Goal: Contribute content: Contribute content

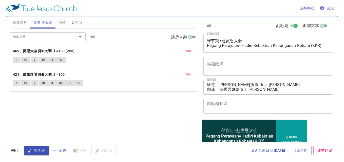
click at [21, 26] on button "诗颂崇拜" at bounding box center [20, 22] width 21 height 12
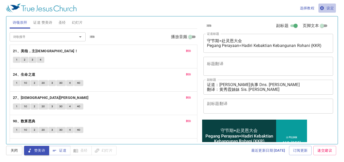
click at [329, 9] on span "设定" at bounding box center [326, 8] width 13 height 6
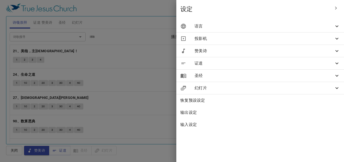
click at [337, 27] on icon at bounding box center [336, 27] width 3 height 2
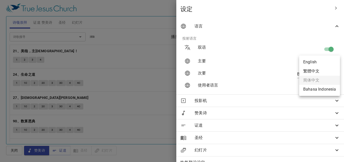
click at [319, 62] on body "选择教程 设定 诗颂崇拜 证道 赞美诗 圣经 幻灯片 诗歌搜寻 诗歌搜寻 清除 播放音频 删除 21、美哉，主耶稣！ 1 2 3 4 删除 24、生命之道 1…" at bounding box center [172, 81] width 344 height 162
click at [306, 60] on li "English" at bounding box center [319, 62] width 41 height 9
type input "en"
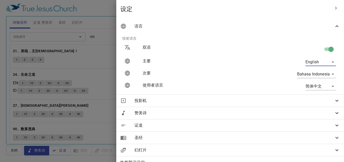
click at [107, 11] on div at bounding box center [172, 81] width 344 height 162
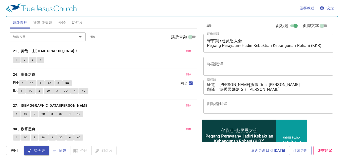
click at [328, 8] on span "设定" at bounding box center [326, 8] width 13 height 6
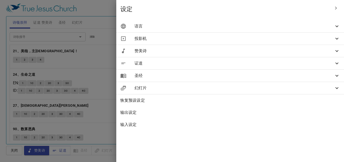
click at [333, 27] on span "语言" at bounding box center [233, 26] width 199 height 6
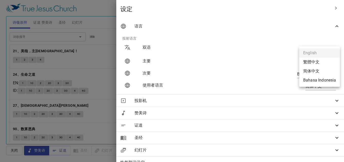
click at [322, 62] on body "选择教程 设定 诗颂崇拜 证道 赞美诗 圣经 幻灯片 诗歌搜寻 诗歌搜寻 清除 播放音频 删除 21、美哉，主耶稣！ 1 2 3 4 删除 24、生命之道 E…" at bounding box center [172, 81] width 344 height 162
click at [306, 52] on ul "English 繁體中文 简体中文 Bahasa Indonesia" at bounding box center [319, 67] width 41 height 40
click at [268, 90] on div at bounding box center [172, 81] width 344 height 162
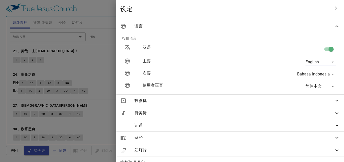
click at [328, 87] on body "选择教程 设定 诗颂崇拜 证道 赞美诗 圣经 幻灯片 诗歌搜寻 诗歌搜寻 清除 播放音频 删除 21、美哉，主耶稣！ 1 2 3 4 删除 24、生命之道 E…" at bounding box center [172, 81] width 344 height 162
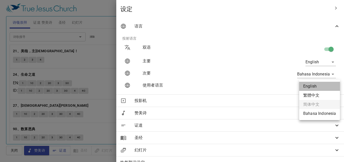
click at [311, 89] on li "English" at bounding box center [319, 86] width 41 height 9
type input "en"
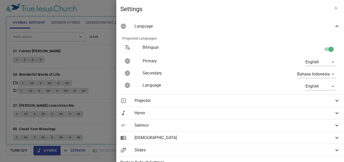
click at [156, 22] on div at bounding box center [172, 81] width 344 height 162
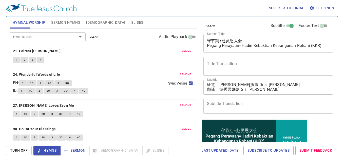
click at [326, 7] on span "Settings" at bounding box center [322, 8] width 24 height 6
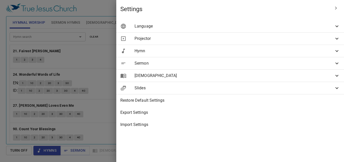
click at [335, 24] on icon at bounding box center [337, 26] width 6 height 6
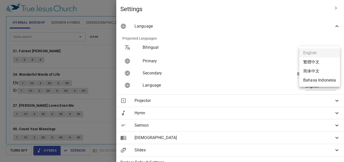
click at [323, 62] on body "Select a tutorial Settings Hymnal Worship Sermon Hymns Bible Slides Hymn search…" at bounding box center [172, 81] width 344 height 162
drag, startPoint x: 314, startPoint y: 71, endPoint x: 339, endPoint y: 88, distance: 30.4
click at [315, 71] on li "简体中文" at bounding box center [319, 71] width 41 height 9
type input "zh-simple"
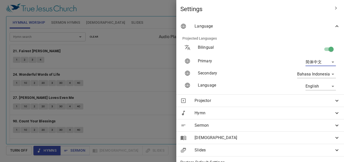
click at [142, 10] on div at bounding box center [172, 81] width 344 height 162
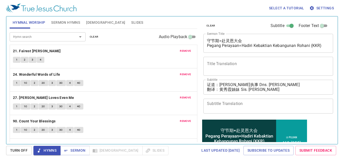
click at [75, 22] on span "Sermon Hymns" at bounding box center [65, 22] width 29 height 6
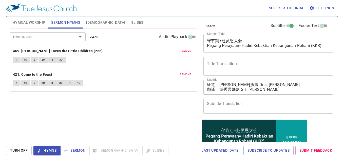
click at [30, 22] on span "Hymnal Worship" at bounding box center [29, 22] width 33 height 6
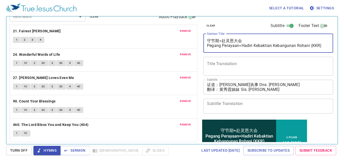
drag, startPoint x: 207, startPoint y: 41, endPoint x: 335, endPoint y: 46, distance: 127.6
click at [335, 46] on div "clear Subtitle Footer Text Sermon Title 守节期=赴灵恩大会 Pegang Perayaan=Hadiri Kebakt…" at bounding box center [267, 78] width 137 height 128
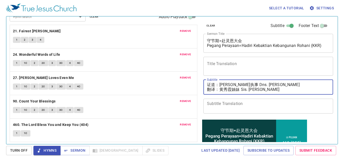
drag, startPoint x: 220, startPoint y: 89, endPoint x: 277, endPoint y: 91, distance: 57.2
click at [277, 91] on textarea "证道：[PERSON_NAME]执事 Dns. [PERSON_NAME] 翻译：[PERSON_NAME]姊妹 Sis. [PERSON_NAME]" at bounding box center [268, 87] width 122 height 10
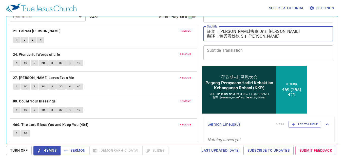
scroll to position [60, 0]
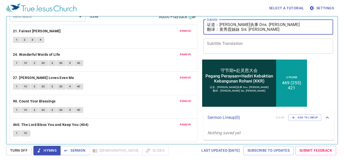
click at [286, 28] on textarea "证道：[PERSON_NAME]执事 Dns. [PERSON_NAME] 翻译：[PERSON_NAME]姊妹 Sis. [PERSON_NAME]" at bounding box center [268, 27] width 122 height 10
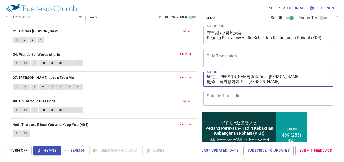
scroll to position [0, 0]
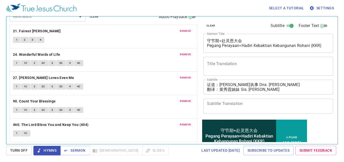
click at [2, 100] on div "Select a tutorial Settings Hymnal Worship Sermon Hymns Bible Slides Hymn search…" at bounding box center [172, 81] width 344 height 162
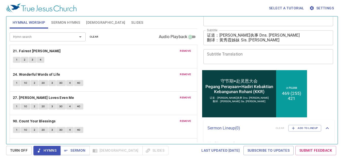
scroll to position [60, 0]
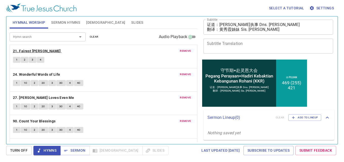
click at [25, 52] on b "21. Fairest Lord Jesus" at bounding box center [37, 51] width 48 height 6
click at [16, 60] on span "1" at bounding box center [17, 60] width 2 height 5
click at [25, 59] on span "2" at bounding box center [25, 60] width 2 height 5
click at [35, 59] on button "3" at bounding box center [33, 60] width 8 height 6
click at [42, 60] on button "4" at bounding box center [41, 60] width 8 height 6
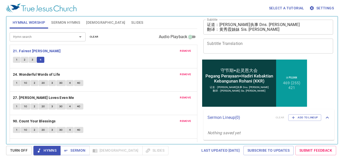
click at [181, 51] on span "remove" at bounding box center [185, 51] width 11 height 5
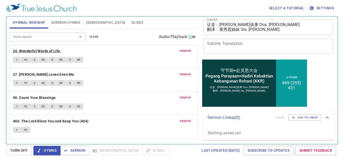
click at [28, 50] on b "24. Wonderful Words of Life" at bounding box center [36, 51] width 47 height 6
click at [17, 60] on span "1" at bounding box center [17, 60] width 2 height 5
click at [25, 60] on span "1C" at bounding box center [26, 60] width 4 height 5
click at [34, 59] on span "2" at bounding box center [35, 60] width 2 height 5
click at [42, 59] on span "2C" at bounding box center [43, 60] width 4 height 5
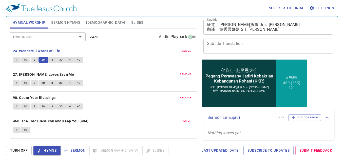
click at [50, 59] on button "3" at bounding box center [52, 60] width 8 height 6
click at [61, 59] on span "3C" at bounding box center [61, 60] width 4 height 5
click at [70, 59] on span "4" at bounding box center [70, 60] width 2 height 5
click at [78, 59] on span "4C" at bounding box center [79, 60] width 4 height 5
click at [186, 51] on span "remove" at bounding box center [185, 51] width 11 height 5
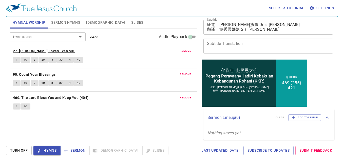
click at [33, 51] on b "27. Jesus Loves Even Me" at bounding box center [43, 51] width 61 height 6
click at [17, 59] on span "1" at bounding box center [17, 60] width 2 height 5
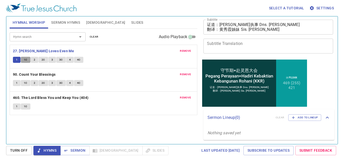
click at [25, 59] on span "1C" at bounding box center [26, 60] width 4 height 5
click at [35, 59] on span "2" at bounding box center [35, 60] width 2 height 5
click at [44, 59] on span "2C" at bounding box center [43, 60] width 4 height 5
click at [52, 60] on span "3" at bounding box center [52, 60] width 2 height 5
click at [59, 58] on button "3C" at bounding box center [61, 60] width 10 height 6
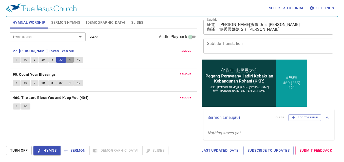
click at [69, 59] on span "4" at bounding box center [70, 60] width 2 height 5
click at [78, 58] on span "4C" at bounding box center [79, 60] width 4 height 5
click at [185, 50] on span "remove" at bounding box center [185, 51] width 11 height 5
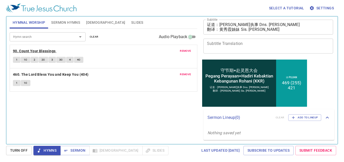
click at [39, 50] on b "90. Count Your Blessings" at bounding box center [34, 51] width 43 height 6
click at [15, 59] on button "1" at bounding box center [17, 60] width 8 height 6
click at [26, 58] on span "1C" at bounding box center [26, 60] width 4 height 5
click at [34, 59] on span "2" at bounding box center [35, 60] width 2 height 5
click at [42, 59] on span "2C" at bounding box center [43, 60] width 4 height 5
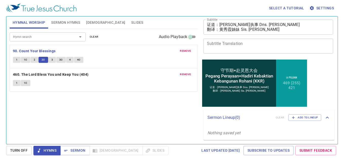
click at [52, 59] on span "3" at bounding box center [52, 60] width 2 height 5
click at [60, 60] on span "3C" at bounding box center [61, 60] width 4 height 5
click at [70, 61] on span "4" at bounding box center [70, 60] width 2 height 5
click at [79, 60] on span "4C" at bounding box center [79, 60] width 4 height 5
click at [183, 50] on span "remove" at bounding box center [185, 51] width 11 height 5
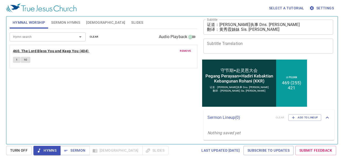
click at [61, 52] on b "460. The Lord Bless You and Keep You (404)" at bounding box center [51, 51] width 76 height 6
click at [18, 60] on button "1" at bounding box center [17, 60] width 8 height 6
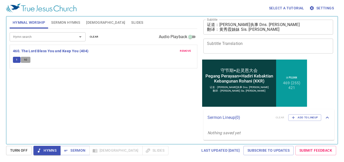
click at [29, 59] on button "1C" at bounding box center [26, 60] width 10 height 6
click at [78, 149] on span "Sermon" at bounding box center [74, 151] width 21 height 6
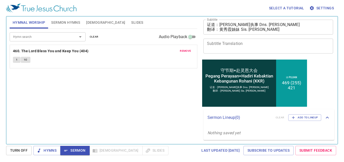
click at [66, 23] on span "Sermon Hymns" at bounding box center [65, 22] width 29 height 6
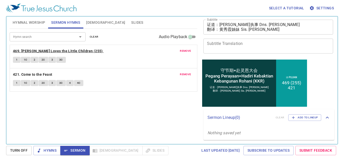
click at [38, 50] on b "469. [DEMOGRAPHIC_DATA] Loves the Little Children (255)" at bounding box center [58, 51] width 90 height 6
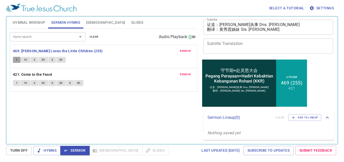
click at [18, 60] on button "1" at bounding box center [17, 60] width 8 height 6
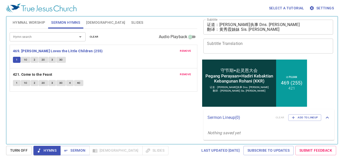
click at [26, 59] on span "1C" at bounding box center [26, 60] width 4 height 5
click at [36, 60] on button "2" at bounding box center [35, 60] width 8 height 6
click at [43, 61] on span "2C" at bounding box center [43, 60] width 4 height 5
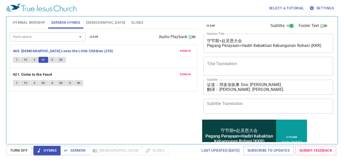
scroll to position [60, 0]
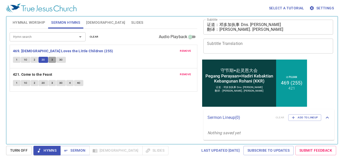
click at [53, 60] on button "3" at bounding box center [52, 60] width 8 height 6
click at [59, 60] on span "3C" at bounding box center [61, 60] width 4 height 5
click at [73, 152] on span "Sermon" at bounding box center [74, 151] width 21 height 6
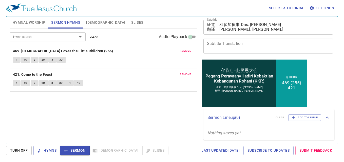
click at [29, 110] on div "Hymn search Hymn search clear Audio Playback remove 469. Jesus Loves the Little…" at bounding box center [103, 84] width 187 height 111
click at [33, 113] on div "Hymn search Hymn search clear Audio Playback remove 469. Jesus Loves the Little…" at bounding box center [103, 84] width 187 height 111
click at [90, 22] on span "[DEMOGRAPHIC_DATA]" at bounding box center [105, 22] width 39 height 6
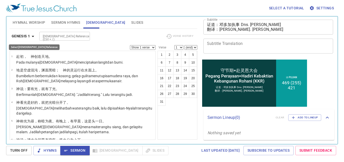
click at [31, 35] on icon "button" at bounding box center [33, 36] width 6 height 6
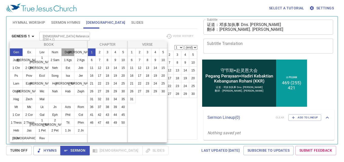
click at [68, 51] on button "Deut" at bounding box center [67, 52] width 13 height 8
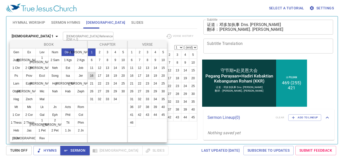
click at [92, 76] on button "16" at bounding box center [92, 76] width 8 height 8
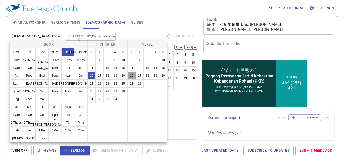
click at [130, 73] on button "16" at bounding box center [132, 76] width 8 height 8
select select "16"
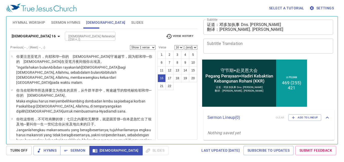
scroll to position [372, 0]
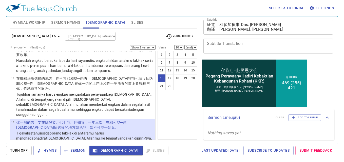
click at [0, 117] on html "Select a tutorial Settings Hymnal Worship Sermon Hymns Bible Slides Hymn search…" at bounding box center [172, 81] width 344 height 162
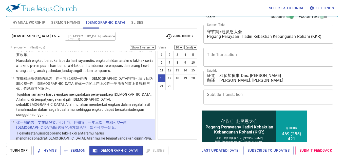
scroll to position [0, 0]
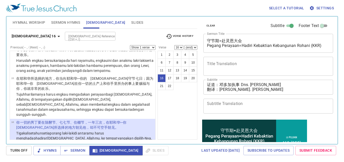
click at [243, 60] on div "x Title Translation" at bounding box center [268, 66] width 130 height 19
drag, startPoint x: 243, startPoint y: 60, endPoint x: 225, endPoint y: 62, distance: 18.1
click at [225, 62] on textarea "Title Translation" at bounding box center [268, 66] width 122 height 10
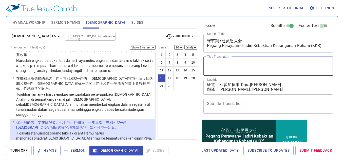
paste textarea "Deut 申 Ul"
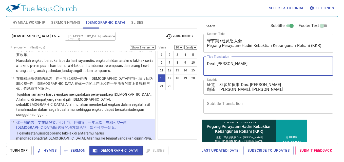
type textarea "Deut 申 Ul"
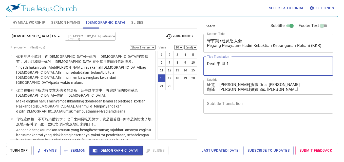
select select "16"
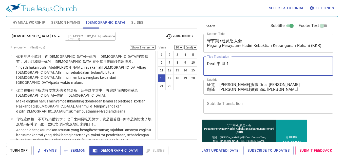
type textarea "Deut 申 Ul 16"
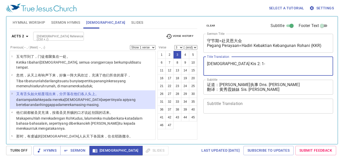
select select "3"
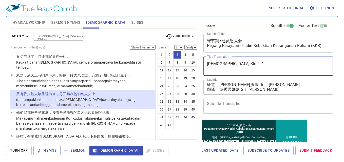
type textarea "Acts 徒 Kis 2: 1-3"
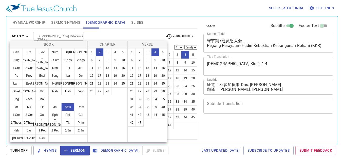
select select "4"
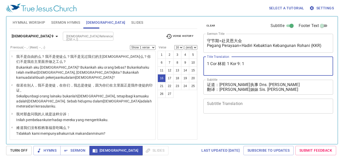
select select "16"
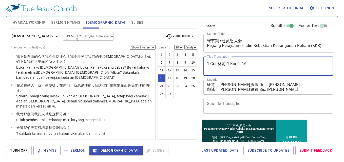
type textarea "1 Cor 林前 1 Kor 9: 166"
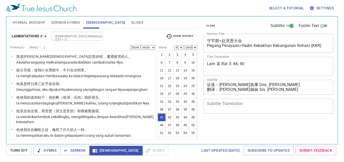
select select "41"
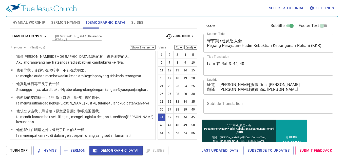
click at [249, 65] on textarea "Lam 哀 Rat 3: 44, 40" at bounding box center [268, 66] width 122 height 10
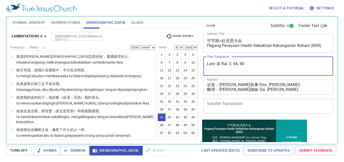
scroll to position [548, 0]
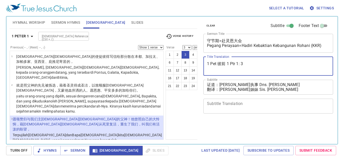
select select "3"
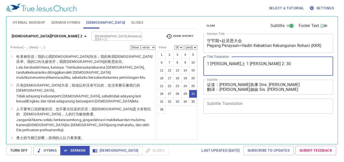
select select "30"
